Goal: Navigation & Orientation: Understand site structure

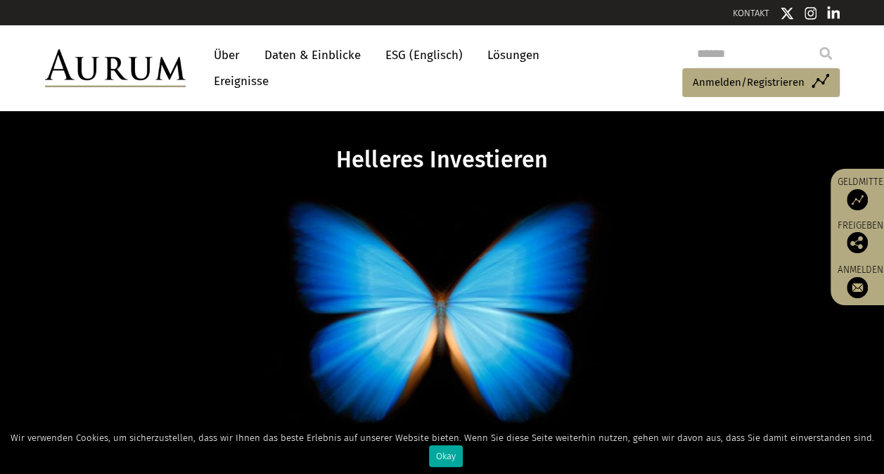
click at [229, 48] on link "Über" at bounding box center [227, 55] width 40 height 26
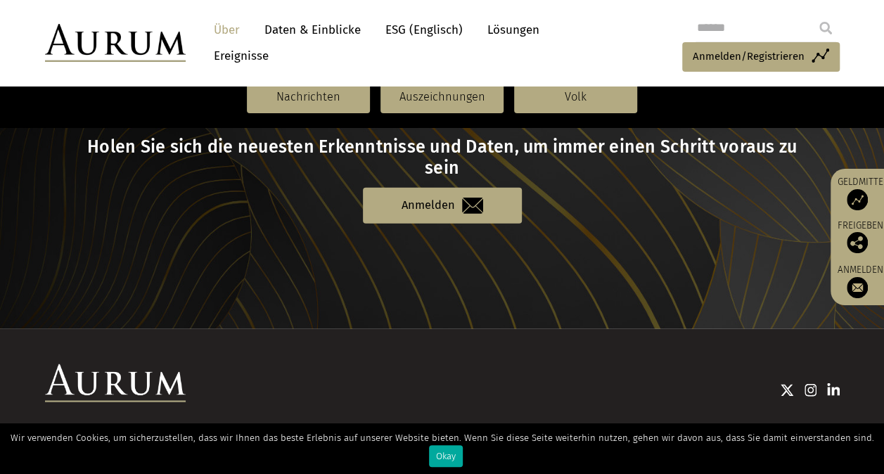
scroll to position [1658, 0]
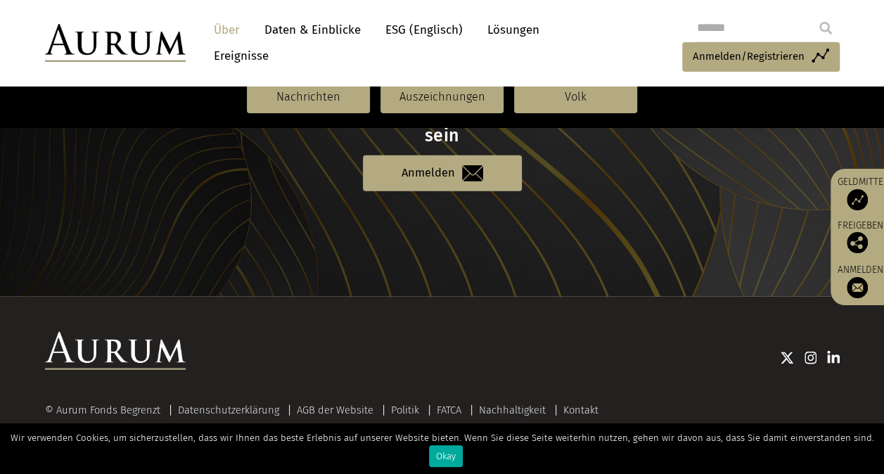
click at [328, 32] on link "Daten & Einblicke" at bounding box center [312, 30] width 110 height 26
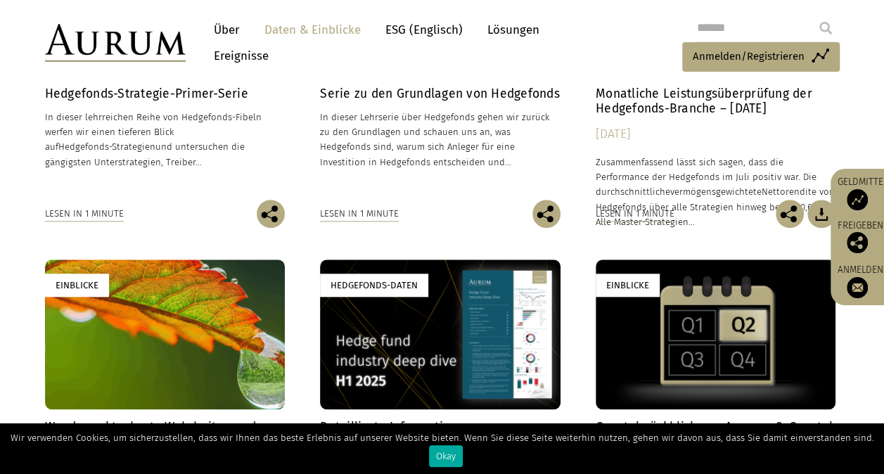
scroll to position [703, 0]
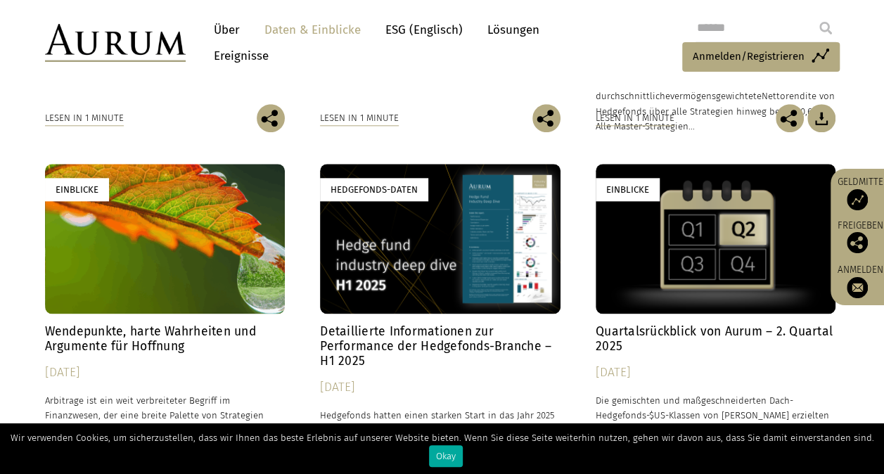
click at [509, 23] on link "Lösungen" at bounding box center [513, 30] width 66 height 26
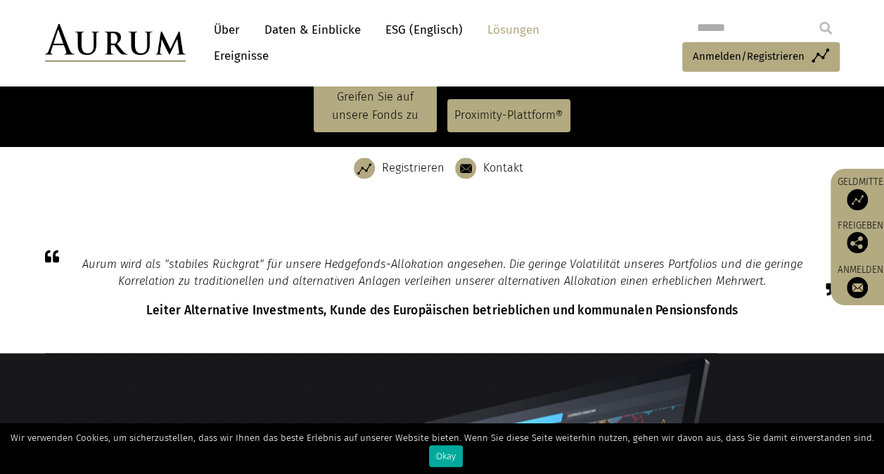
scroll to position [844, 0]
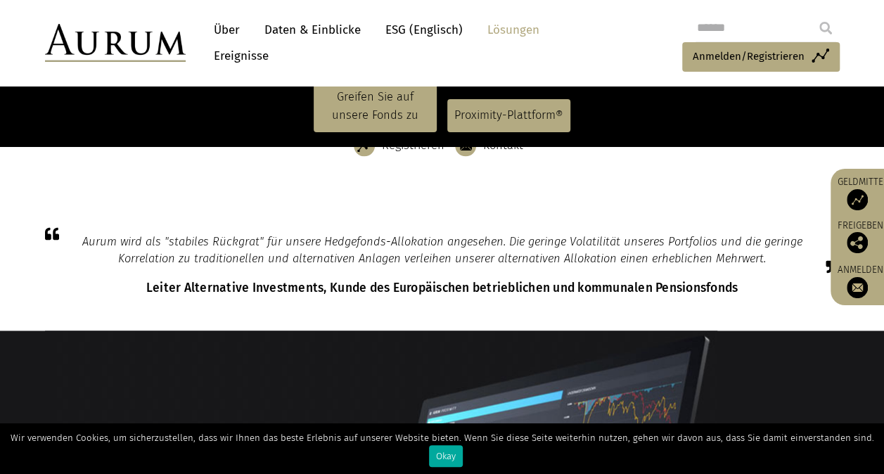
click at [259, 56] on link "Ereignisse" at bounding box center [238, 56] width 62 height 26
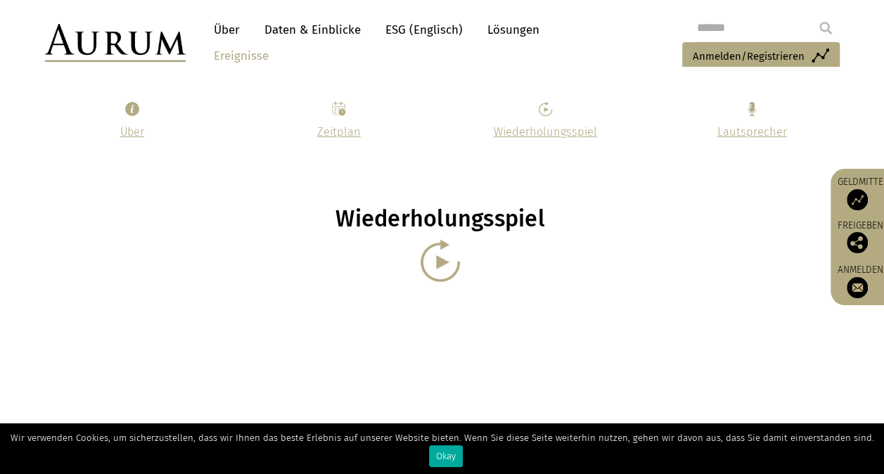
scroll to position [1406, 0]
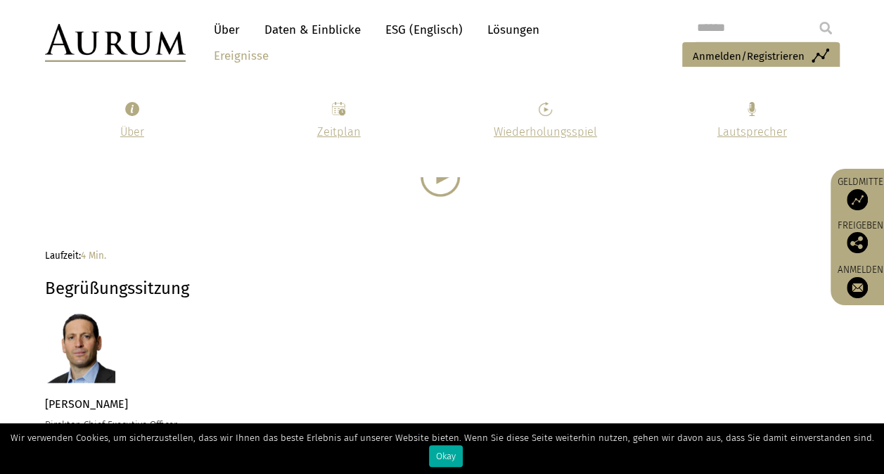
click at [237, 17] on link "Über" at bounding box center [227, 30] width 40 height 26
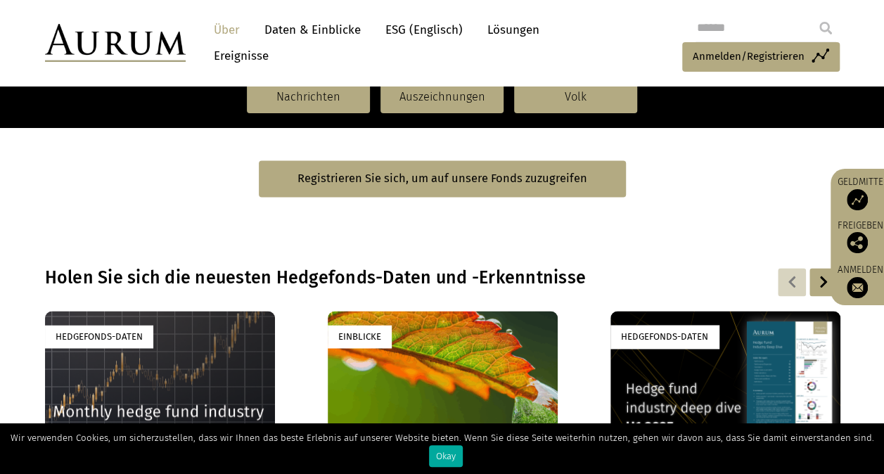
scroll to position [914, 0]
